Goal: Manage account settings

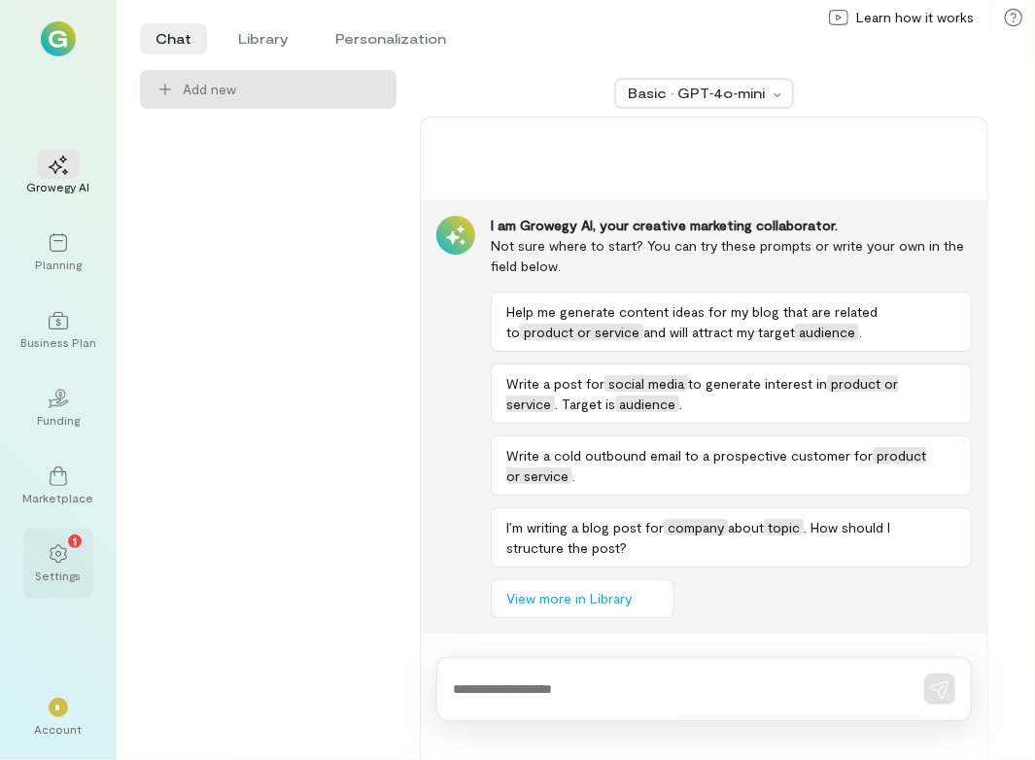
click at [73, 560] on div "1" at bounding box center [58, 552] width 43 height 29
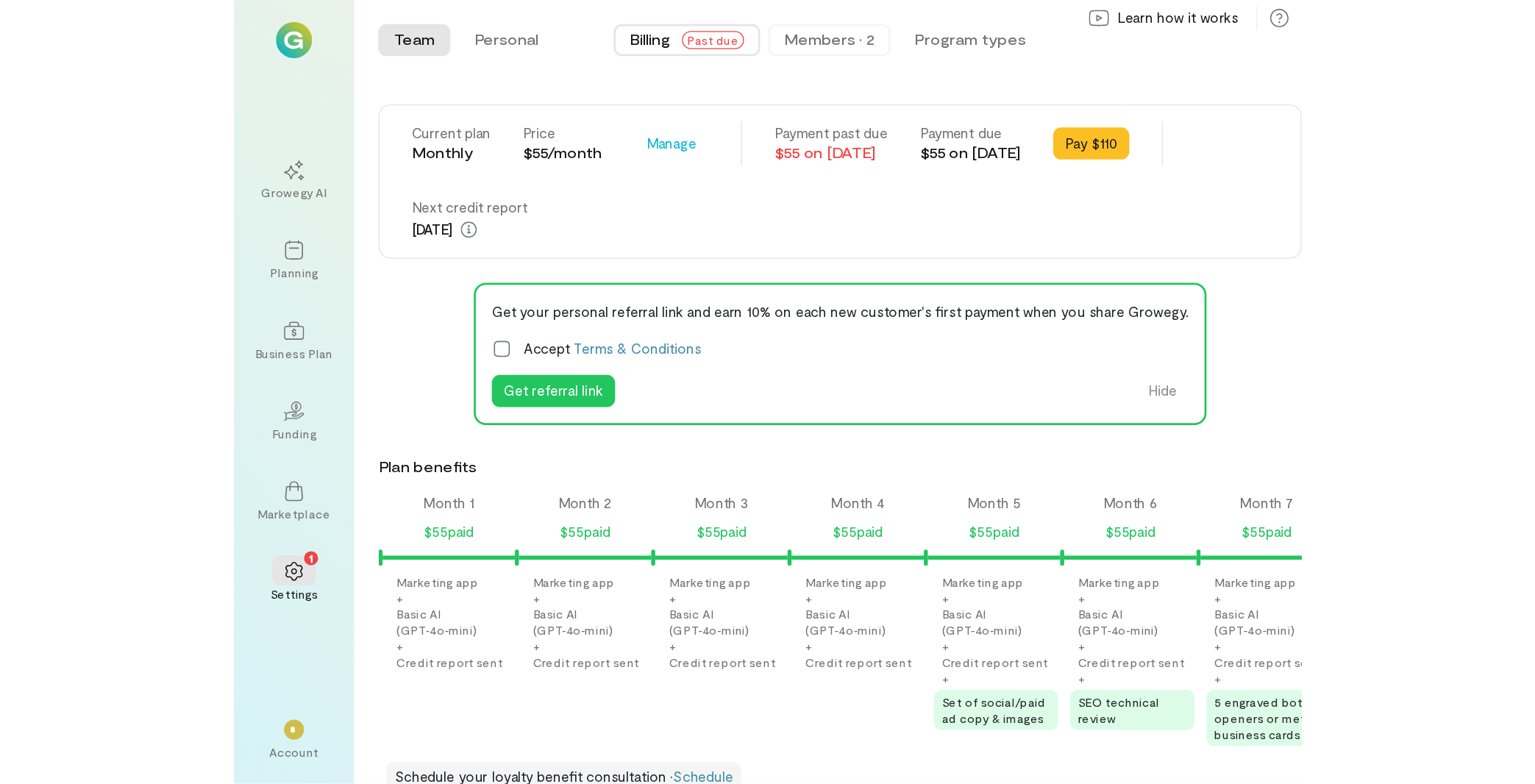
scroll to position [0, 949]
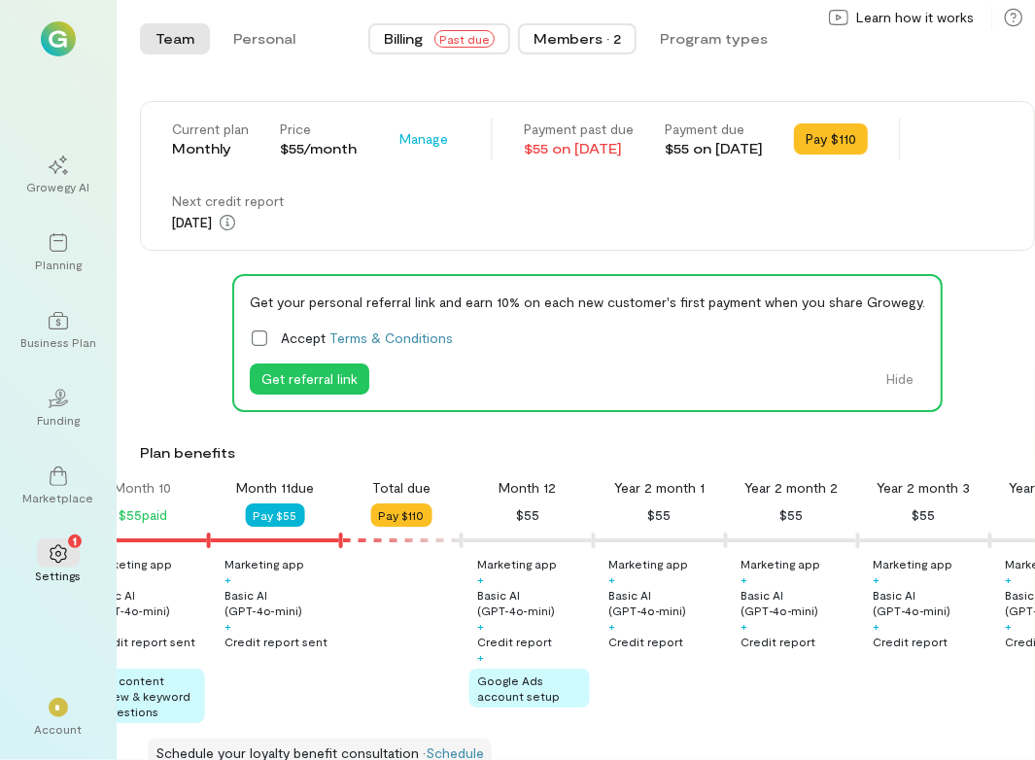
click at [584, 35] on div "Members · 2" at bounding box center [576, 38] width 87 height 19
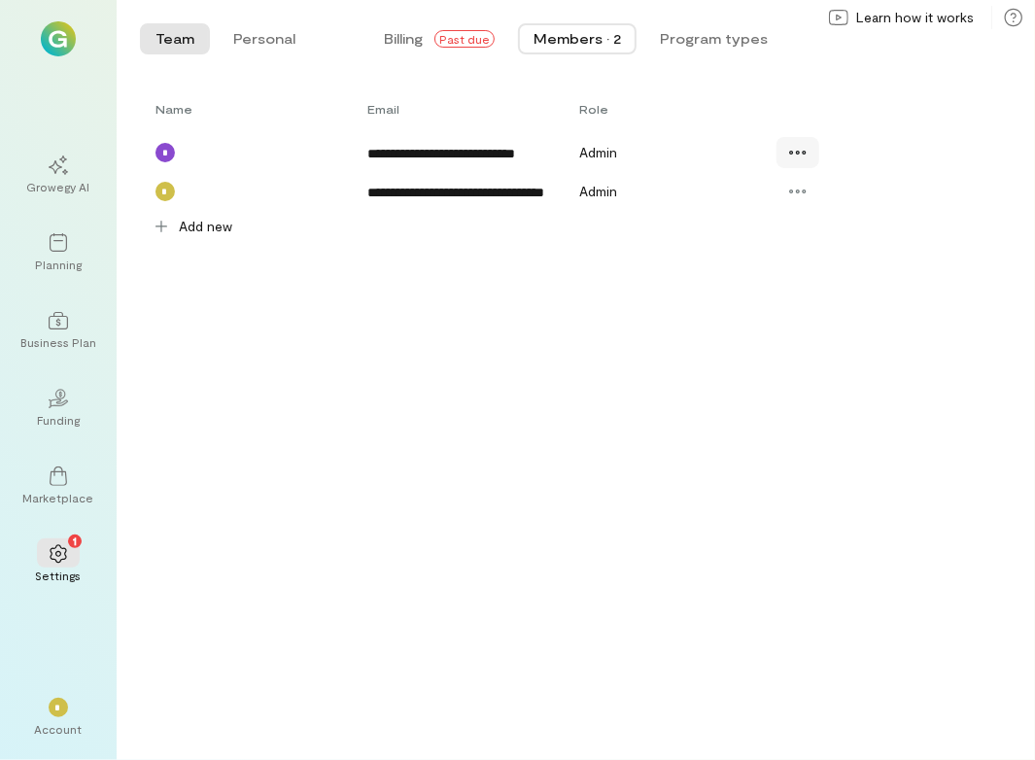
click at [808, 148] on div at bounding box center [797, 152] width 43 height 31
click at [862, 278] on span "Resend invite" at bounding box center [868, 271] width 95 height 19
click at [69, 708] on div "*" at bounding box center [58, 706] width 43 height 29
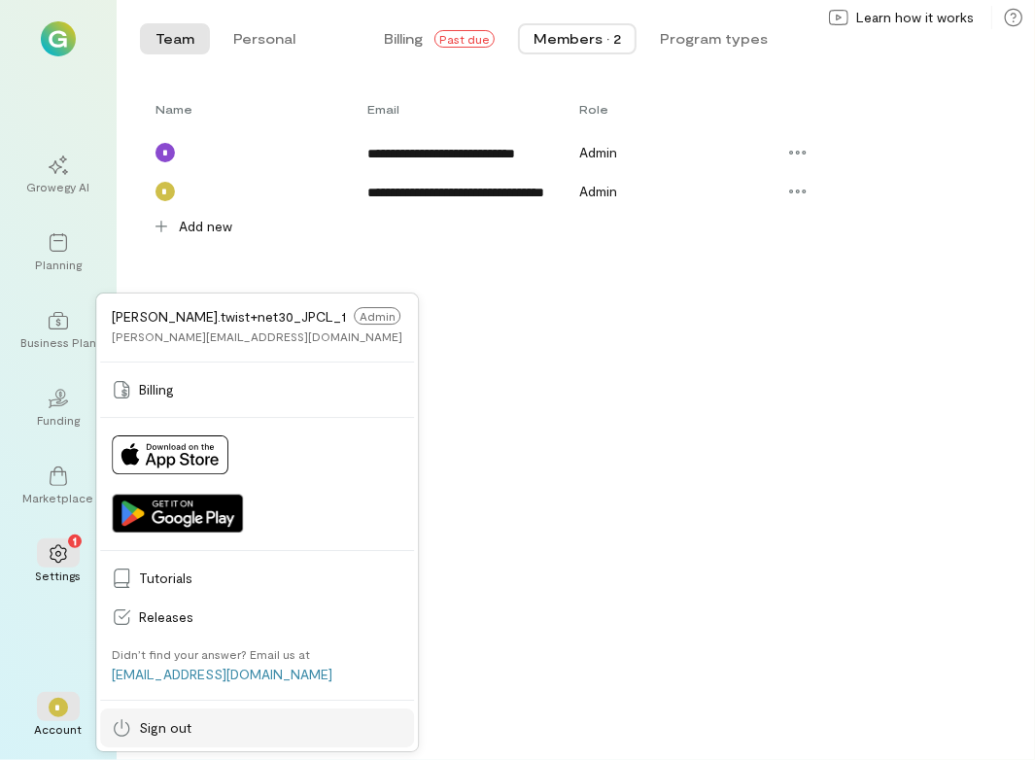
click at [171, 717] on link "Sign out" at bounding box center [257, 727] width 314 height 39
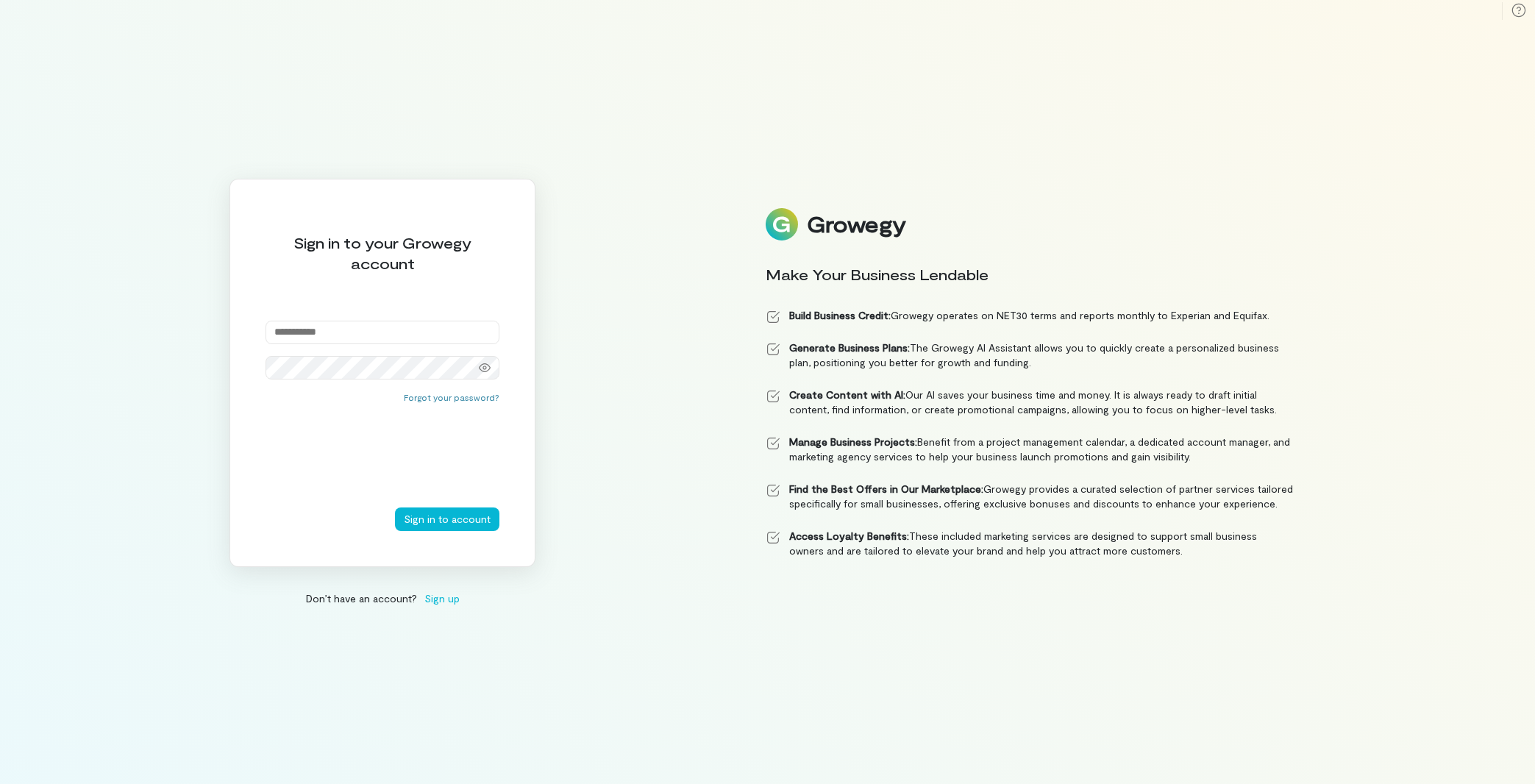
click at [374, 331] on input "email" at bounding box center [382, 332] width 234 height 23
type input "**********"
click at [442, 516] on button "Sign in to account" at bounding box center [447, 518] width 104 height 23
